Goal: Task Accomplishment & Management: Manage account settings

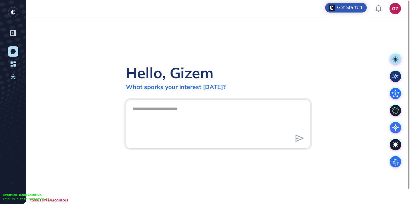
scroll to position [0, 0]
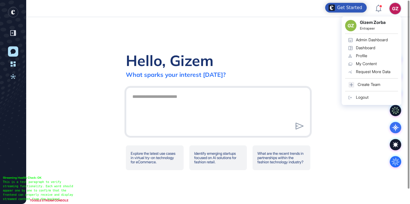
click at [379, 41] on div "Admin Dashboard" at bounding box center [372, 40] width 32 height 5
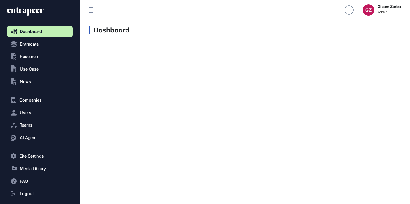
scroll to position [0, 0]
click at [30, 114] on span "Users" at bounding box center [25, 112] width 11 height 5
click at [31, 128] on link "User List" at bounding box center [41, 124] width 63 height 10
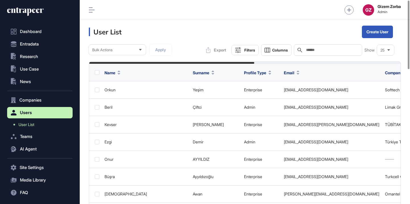
click at [322, 49] on input "text" at bounding box center [331, 50] width 53 height 5
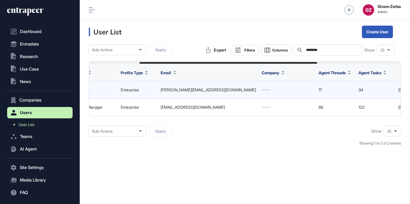
scroll to position [0, 88]
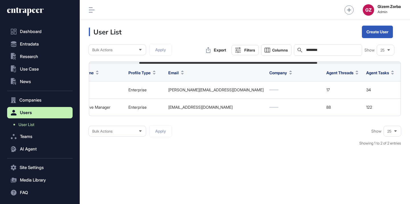
type input "********"
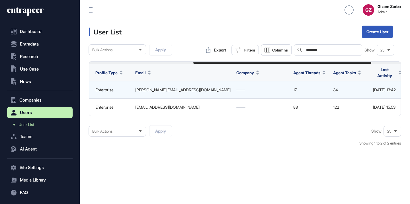
scroll to position [0, 234]
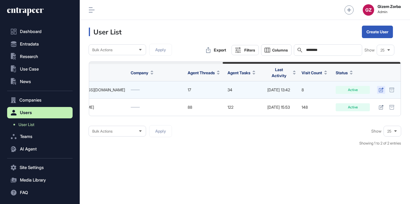
click at [379, 88] on icon at bounding box center [380, 90] width 5 height 5
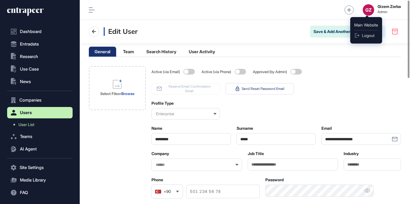
click at [363, 11] on div "GZ" at bounding box center [367, 9] width 11 height 11
click at [363, 33] on span "Logout" at bounding box center [368, 35] width 13 height 5
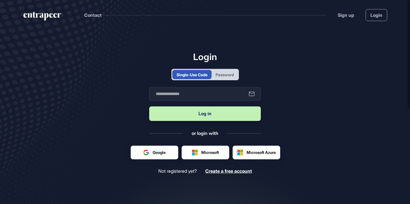
scroll to position [0, 0]
click at [201, 90] on input "text" at bounding box center [204, 94] width 111 height 14
type input "**********"
click at [199, 116] on button "Log in" at bounding box center [204, 113] width 111 height 15
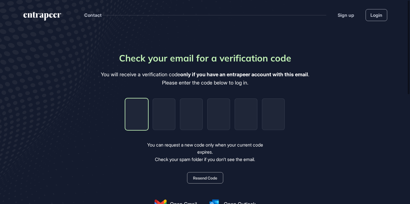
type input "*"
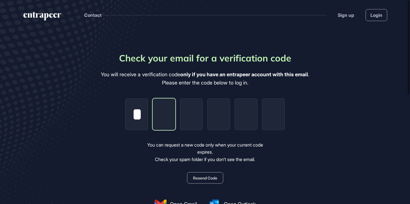
type input "*"
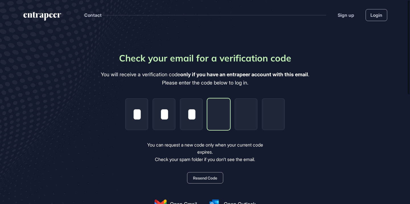
type input "*"
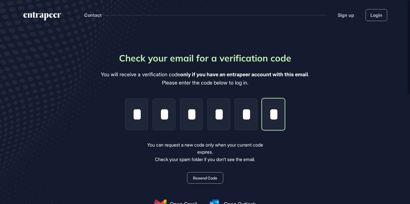
scroll to position [0, 1]
type input "*"
